Goal: Task Accomplishment & Management: Use online tool/utility

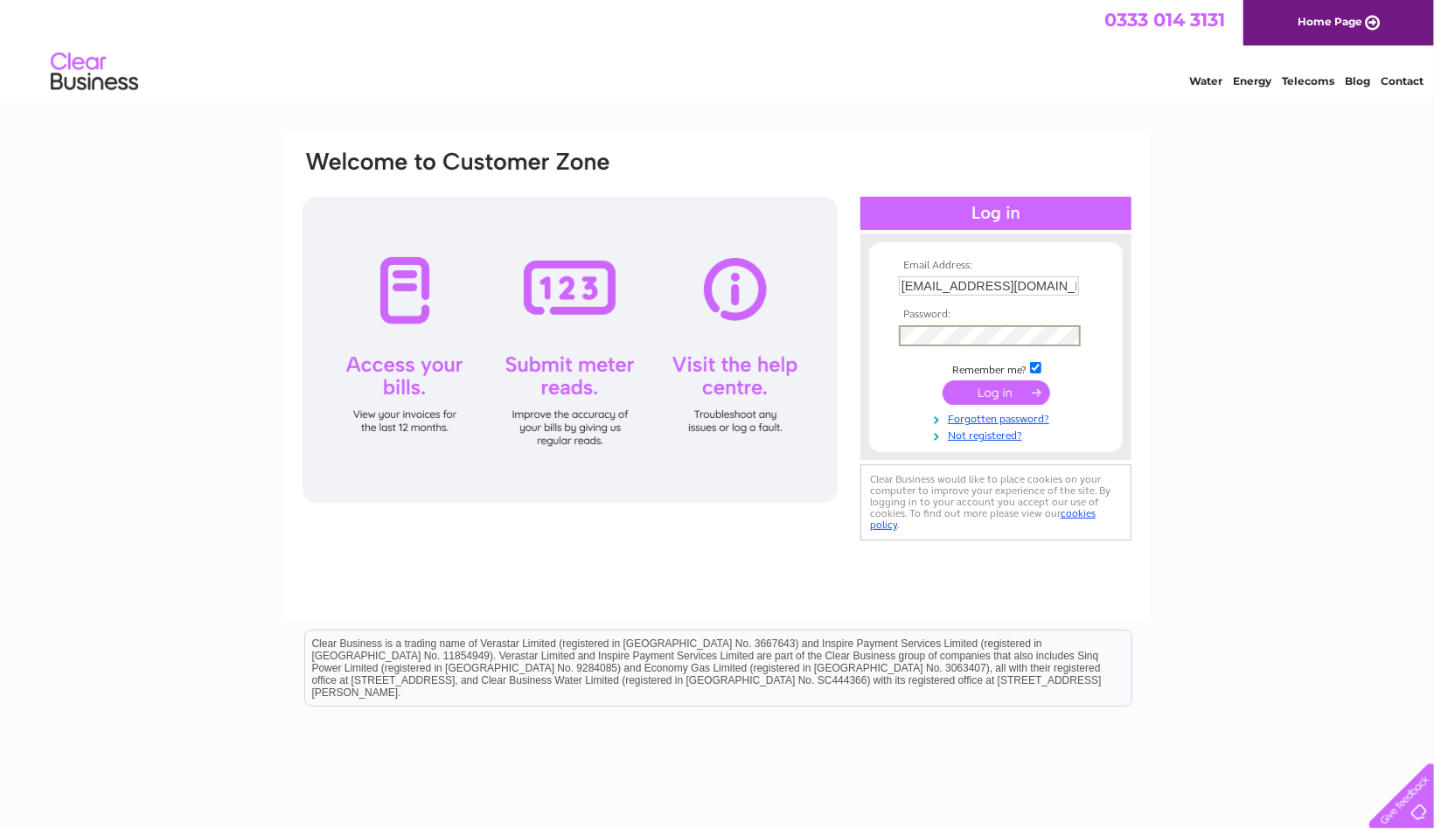
click at [943, 380] on input "submit" at bounding box center [997, 392] width 108 height 24
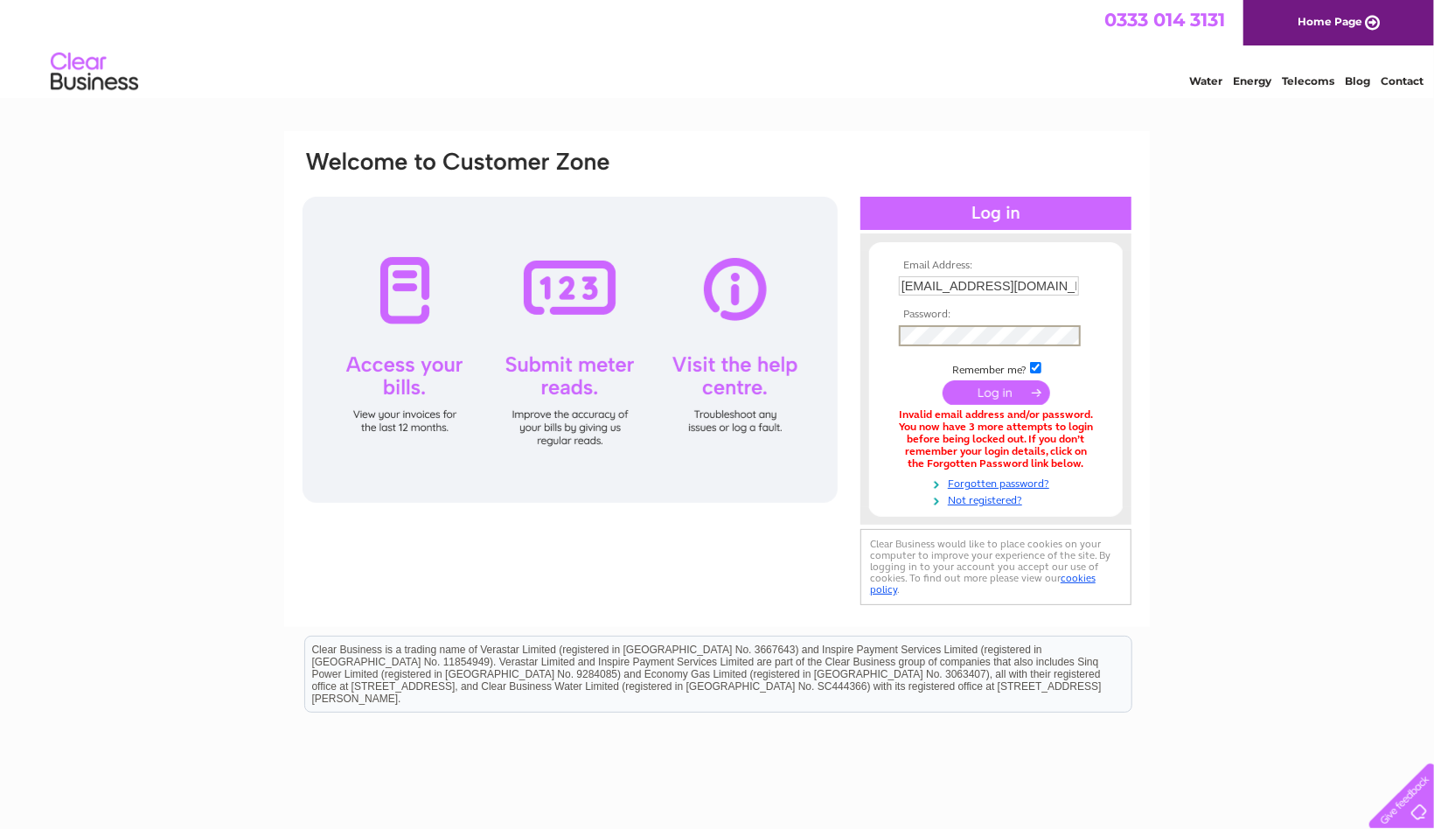
click at [943, 380] on input "submit" at bounding box center [997, 392] width 108 height 24
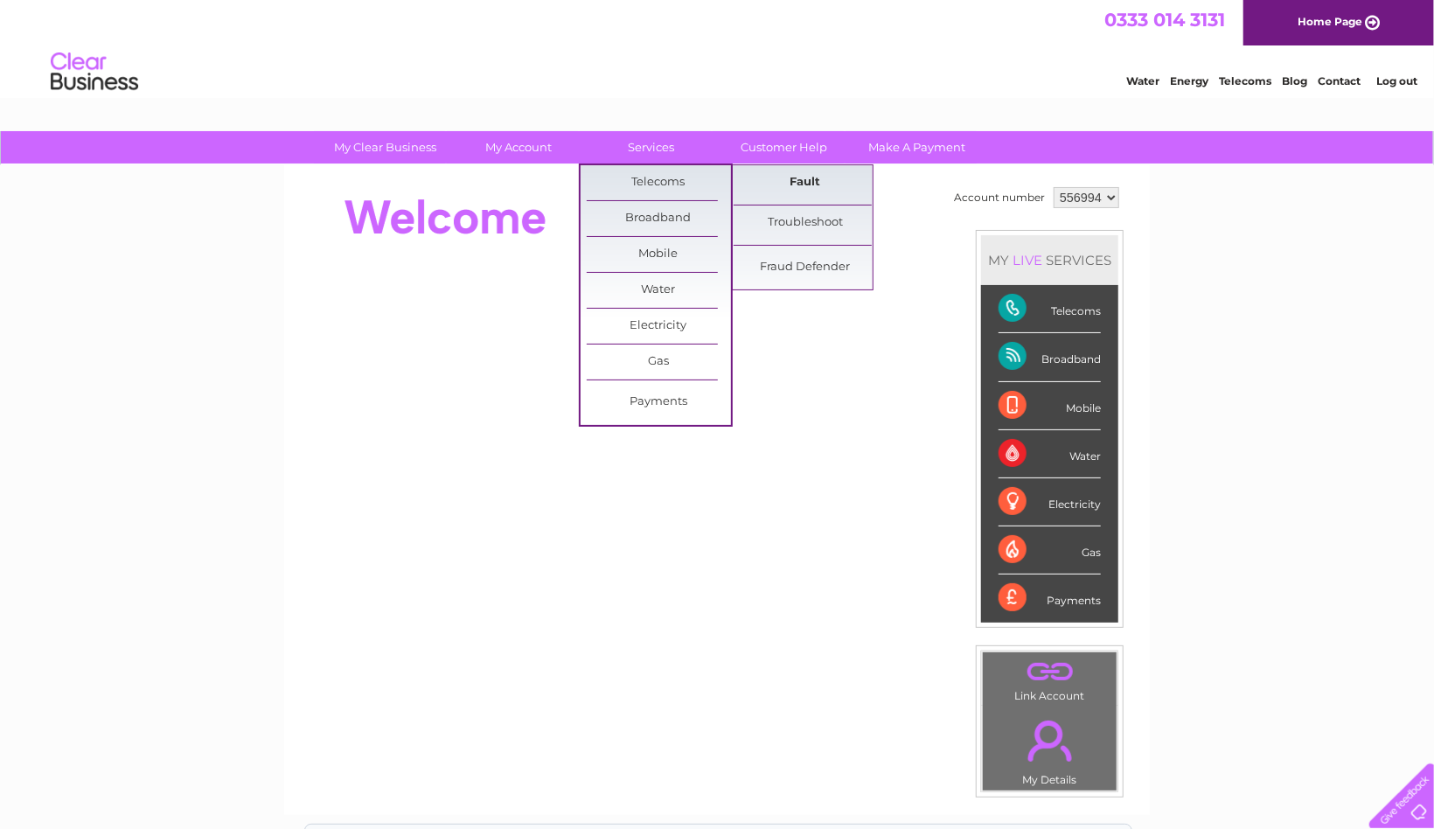
click at [806, 182] on link "Fault" at bounding box center [806, 182] width 144 height 35
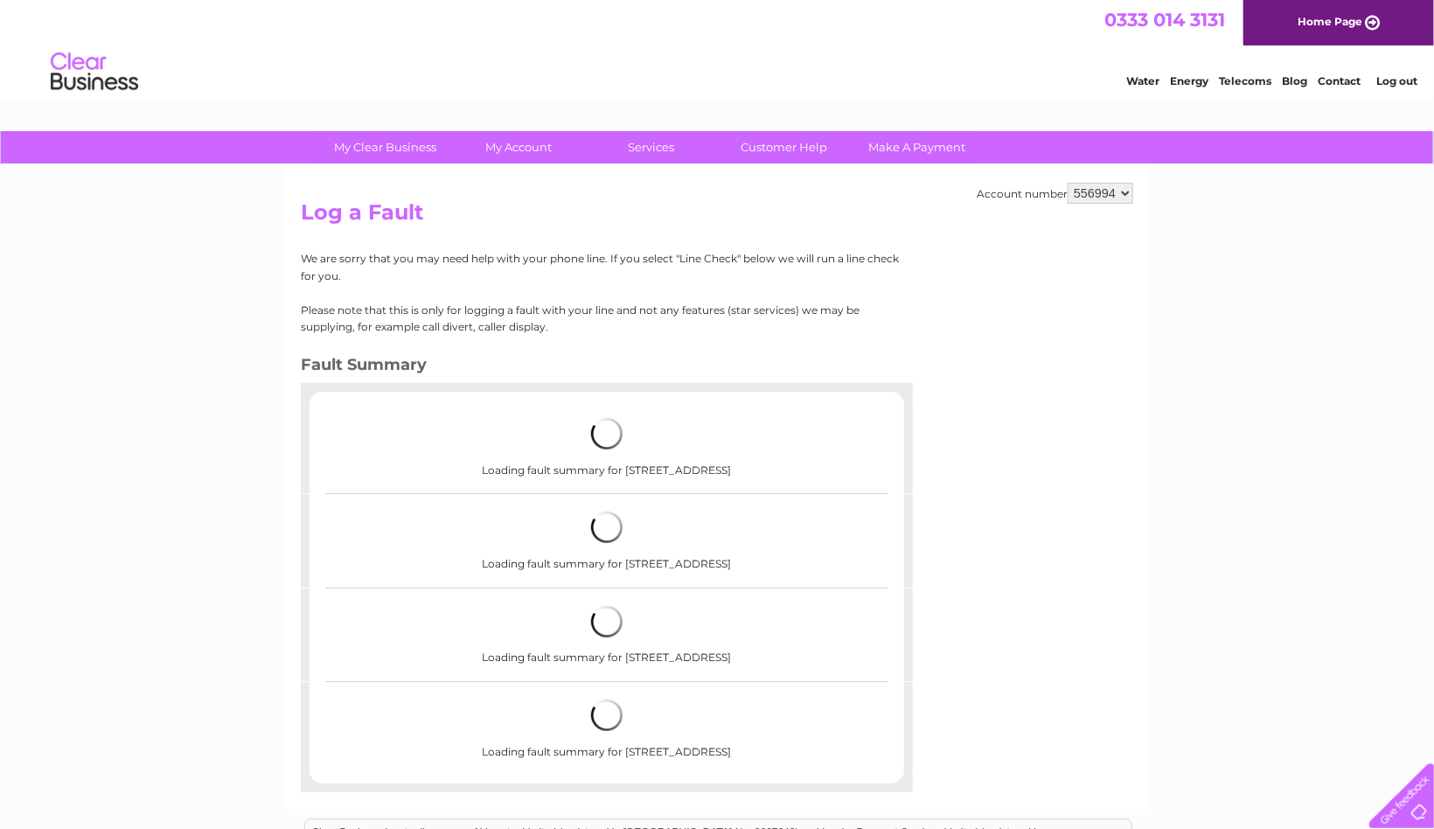
click at [1393, 474] on div "My Clear Business Login Details My Details My Preferences Link Account My Accou…" at bounding box center [717, 620] width 1434 height 978
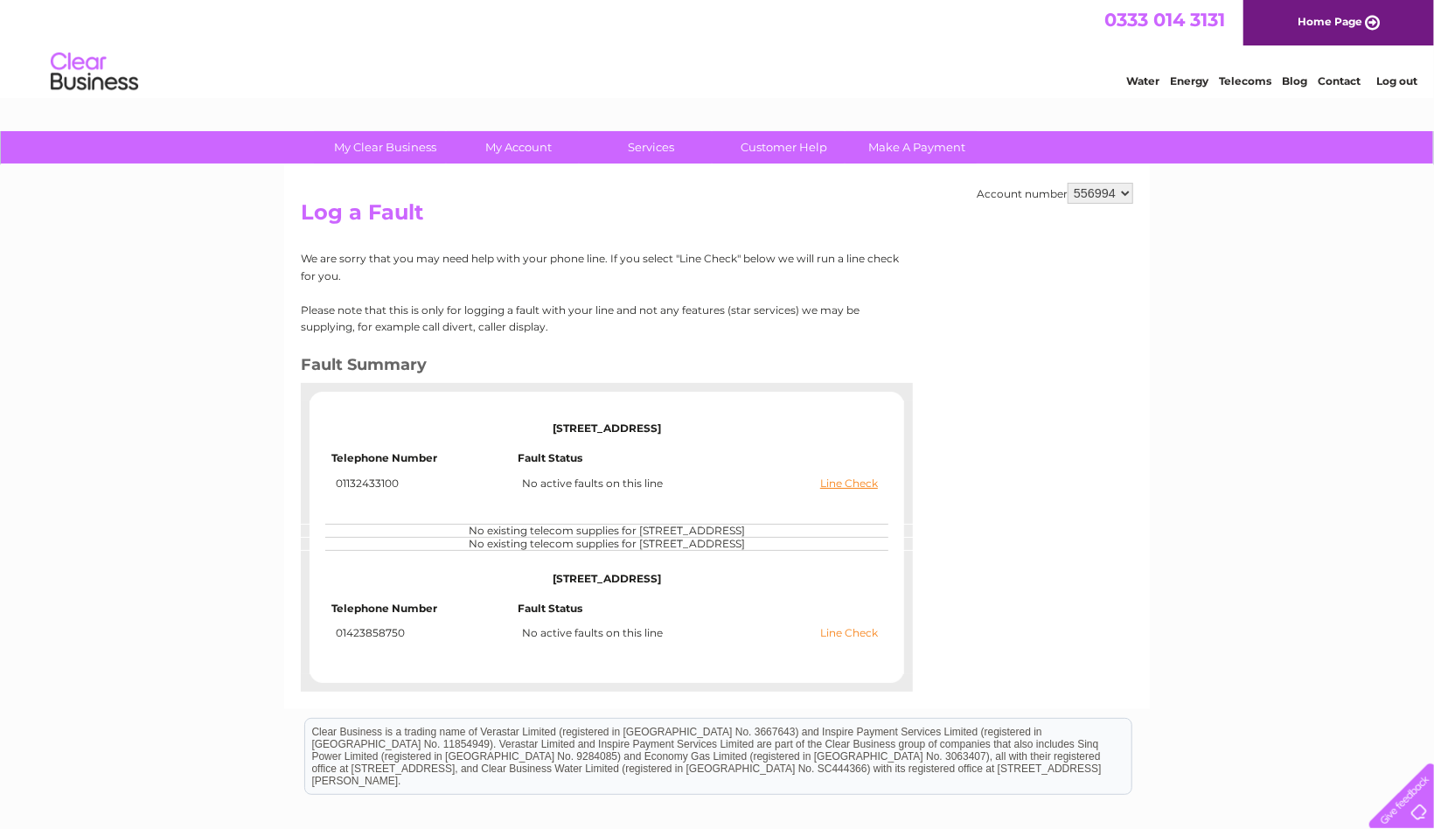
click at [848, 631] on link "Line Check" at bounding box center [849, 633] width 58 height 12
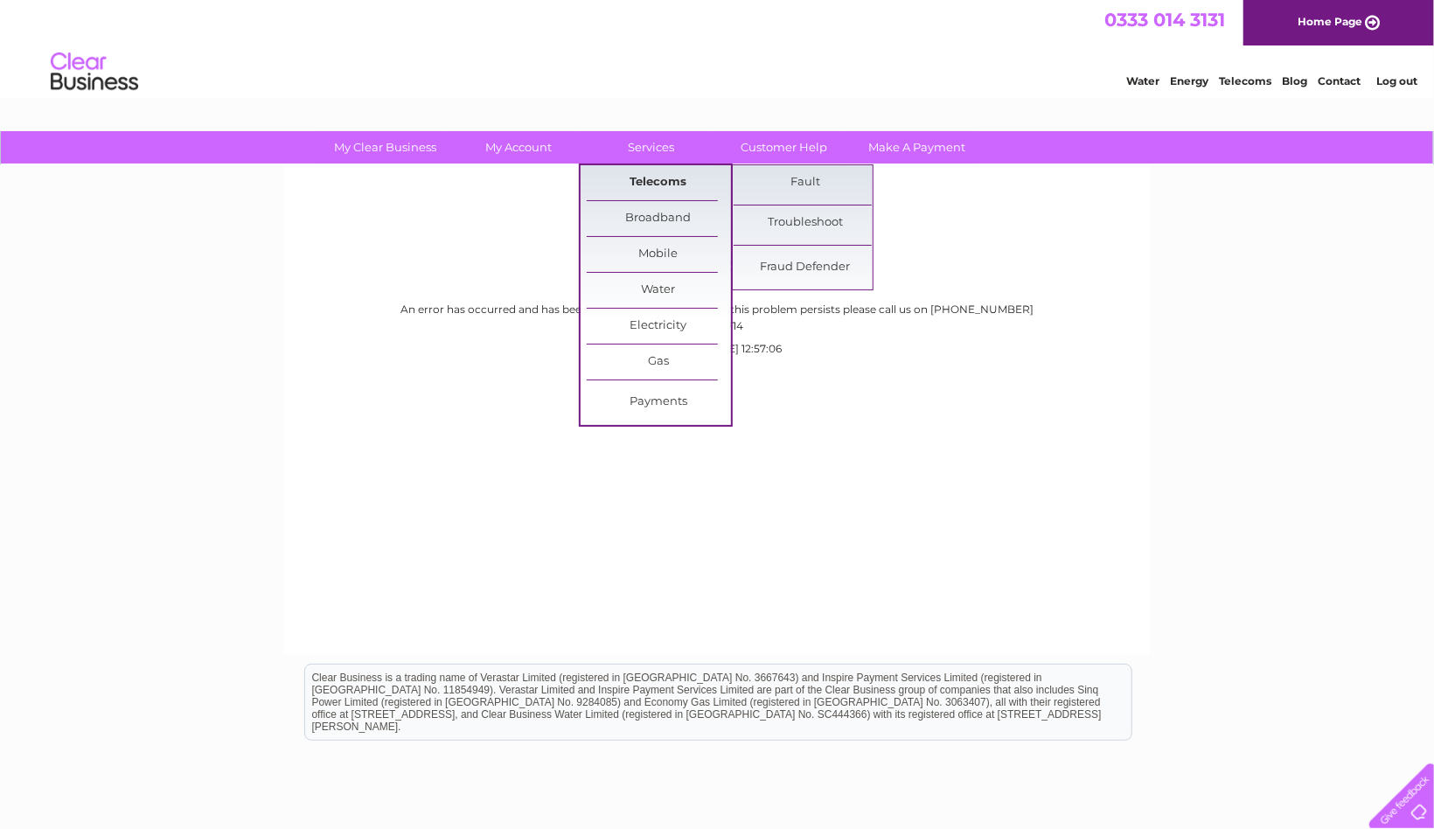
click at [630, 170] on link "Telecoms" at bounding box center [659, 182] width 144 height 35
click at [771, 191] on link "Fault" at bounding box center [806, 182] width 144 height 35
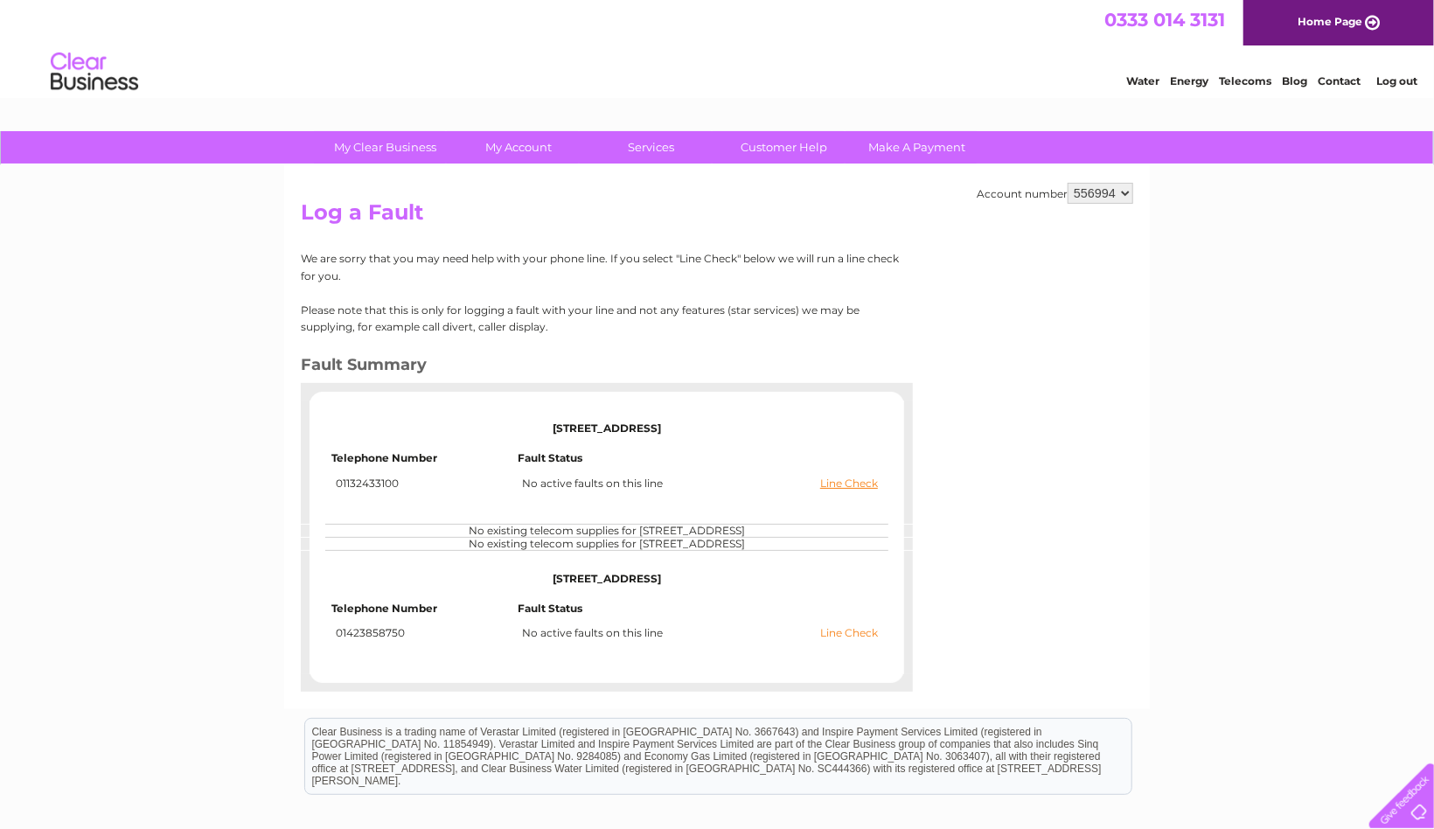
click at [850, 635] on link "Line Check" at bounding box center [849, 633] width 58 height 12
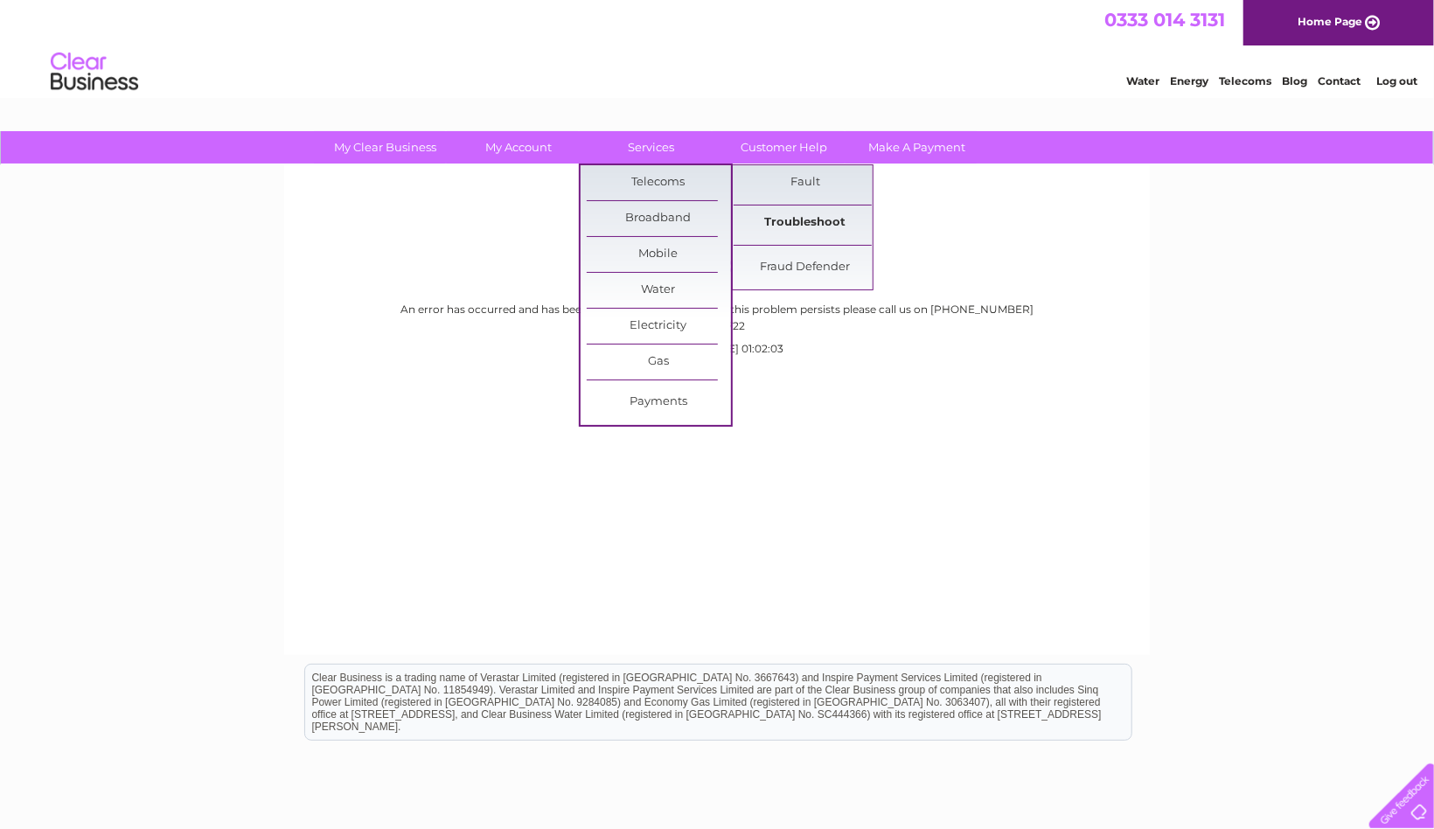
click at [790, 219] on link "Troubleshoot" at bounding box center [806, 222] width 144 height 35
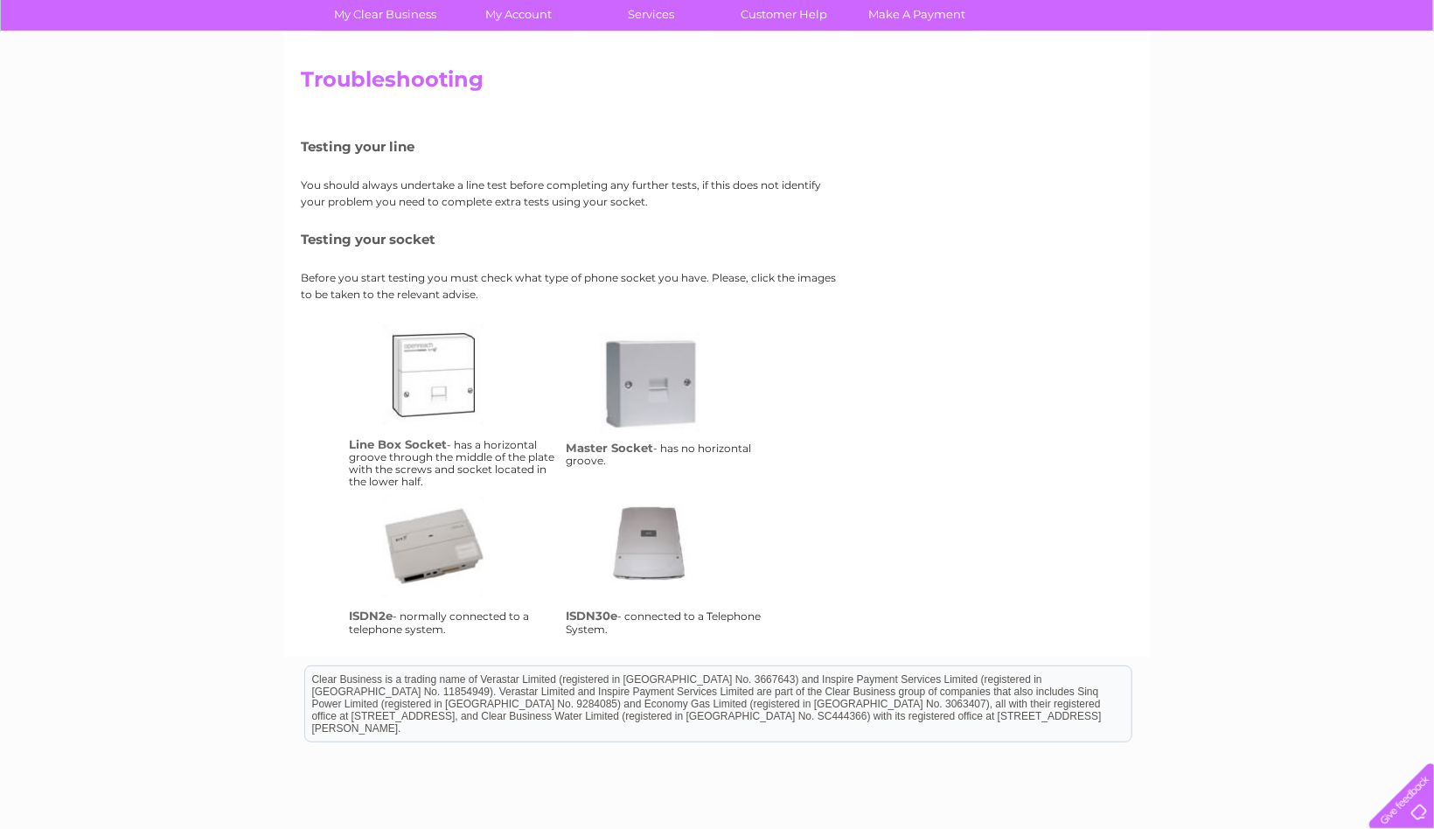
scroll to position [262, 0]
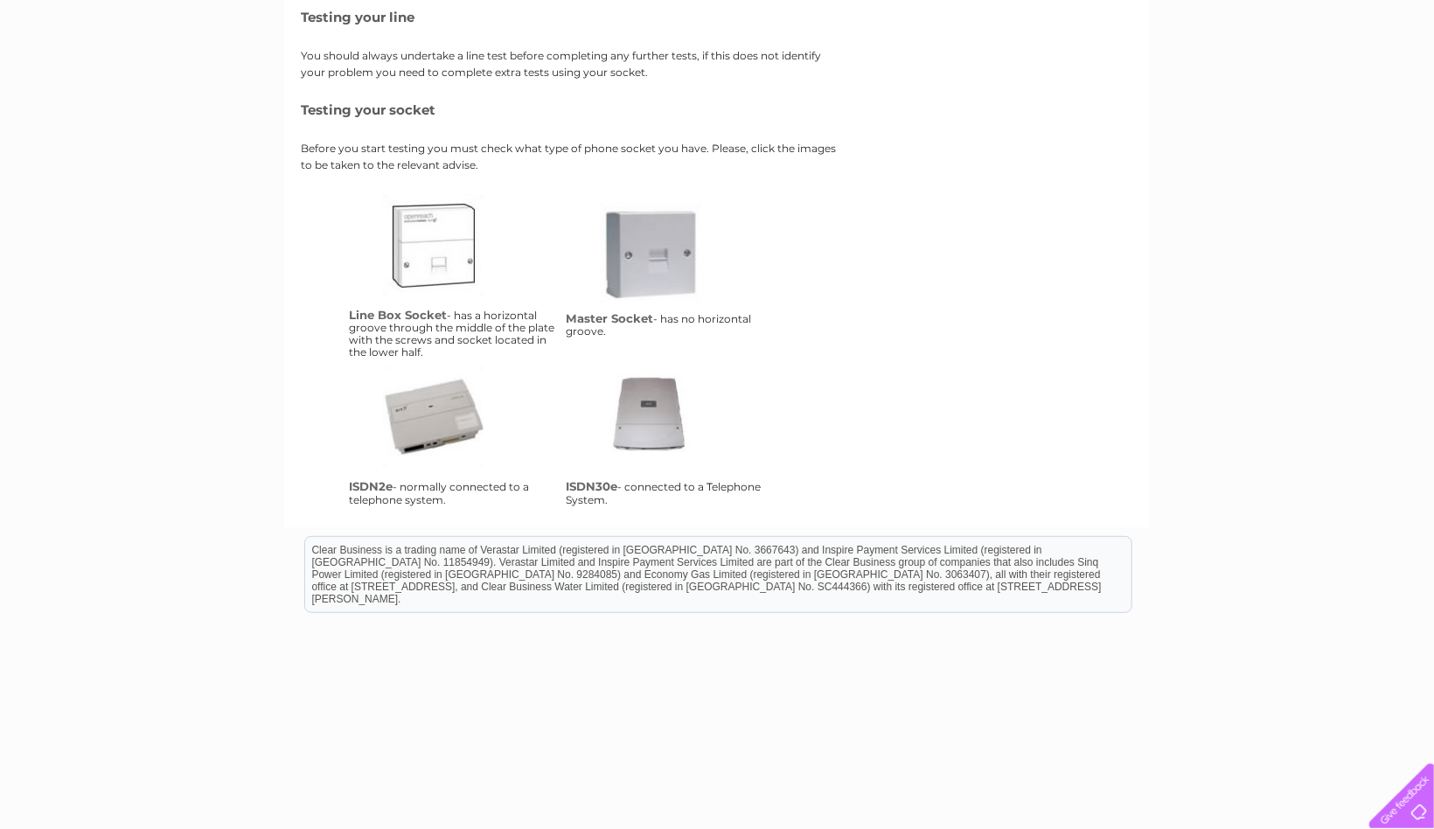
click at [437, 248] on link "lbs" at bounding box center [453, 265] width 140 height 140
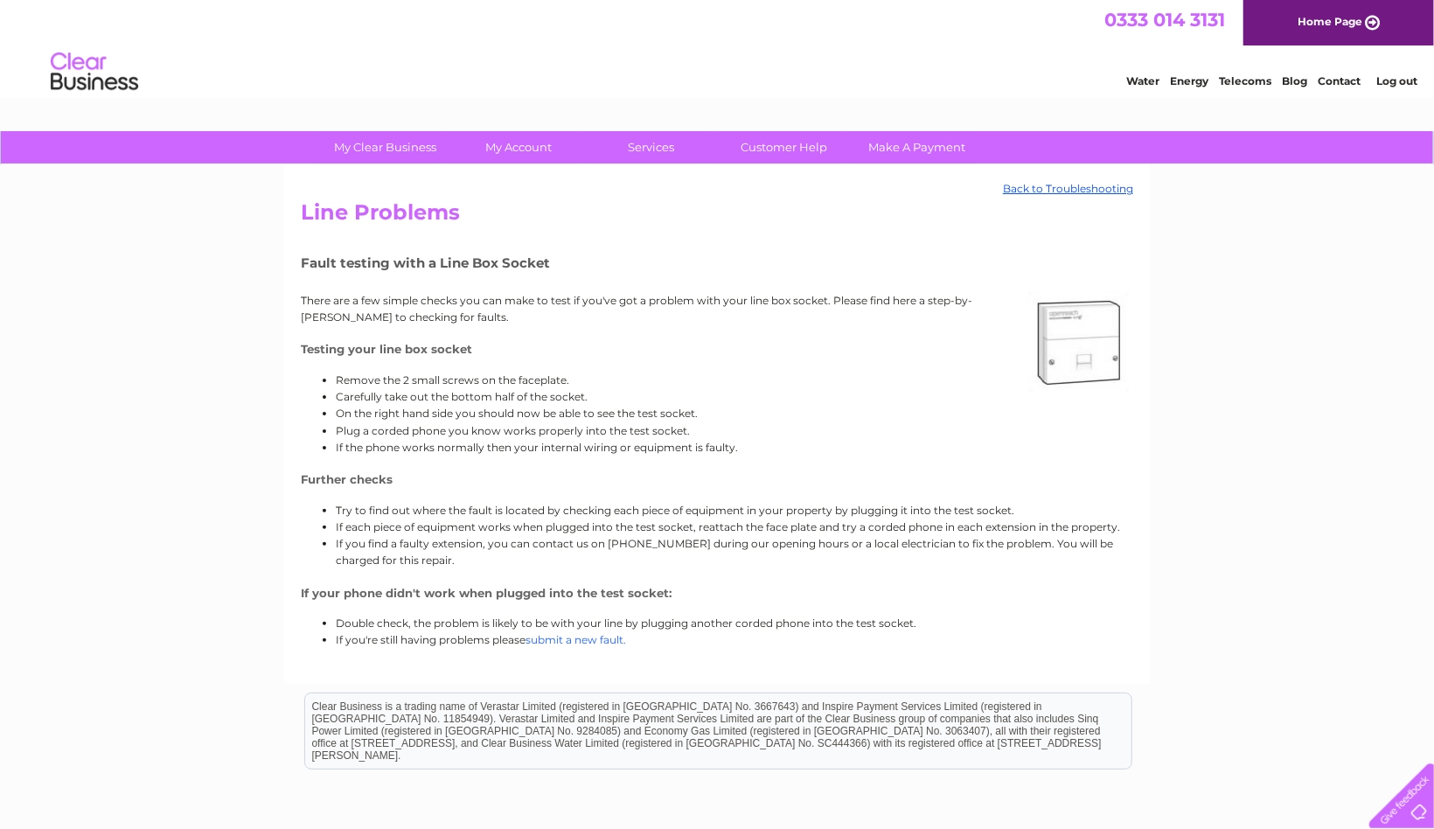
click at [607, 638] on link "submit a new fault." at bounding box center [576, 639] width 101 height 13
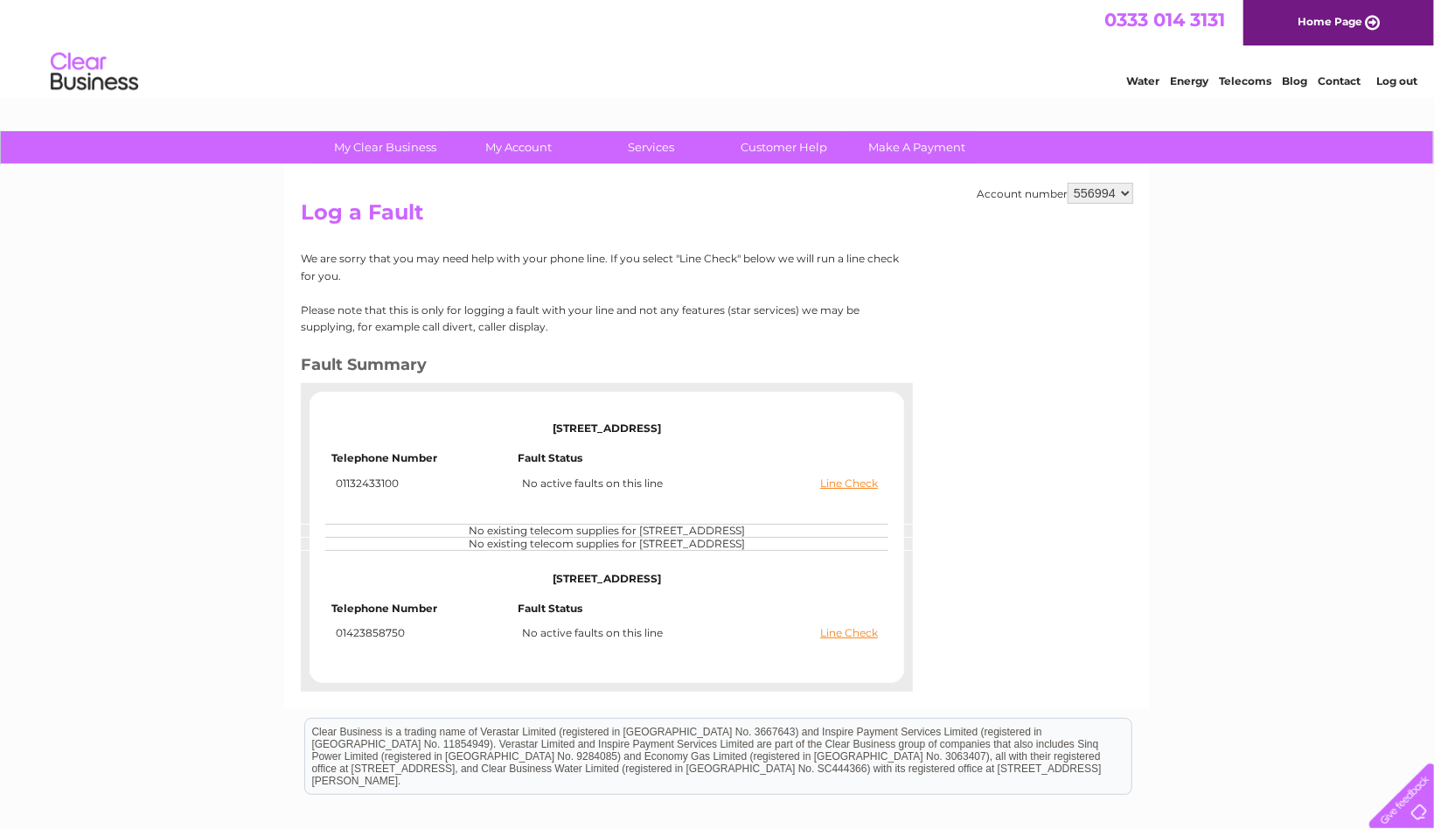
click at [1388, 311] on div "My Clear Business Login Details My Details My Preferences Link Account My Accou…" at bounding box center [717, 569] width 1434 height 877
click at [831, 632] on link "Line Check" at bounding box center [849, 633] width 58 height 12
